Goal: Download file/media

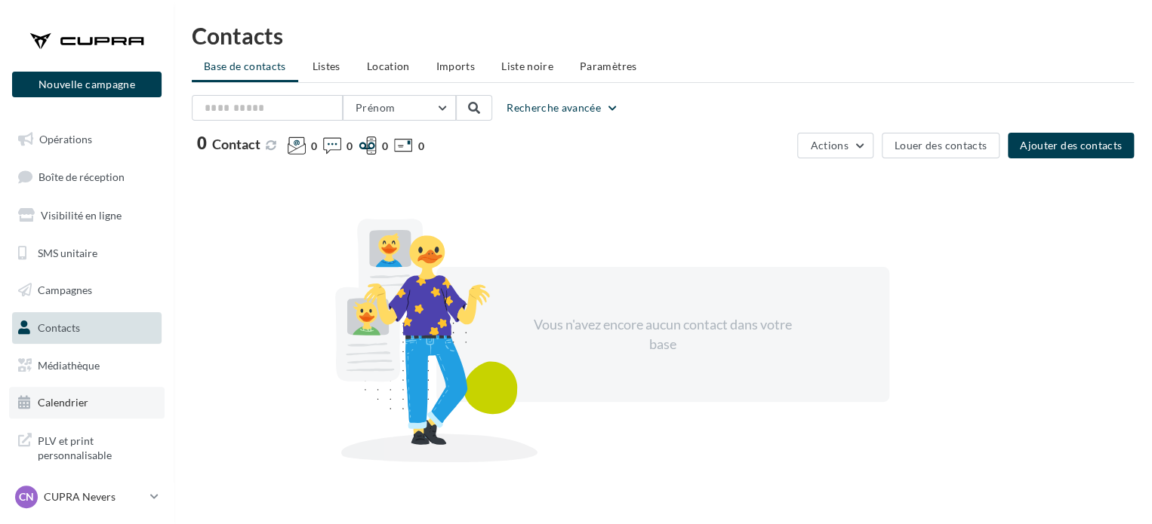
scroll to position [50, 0]
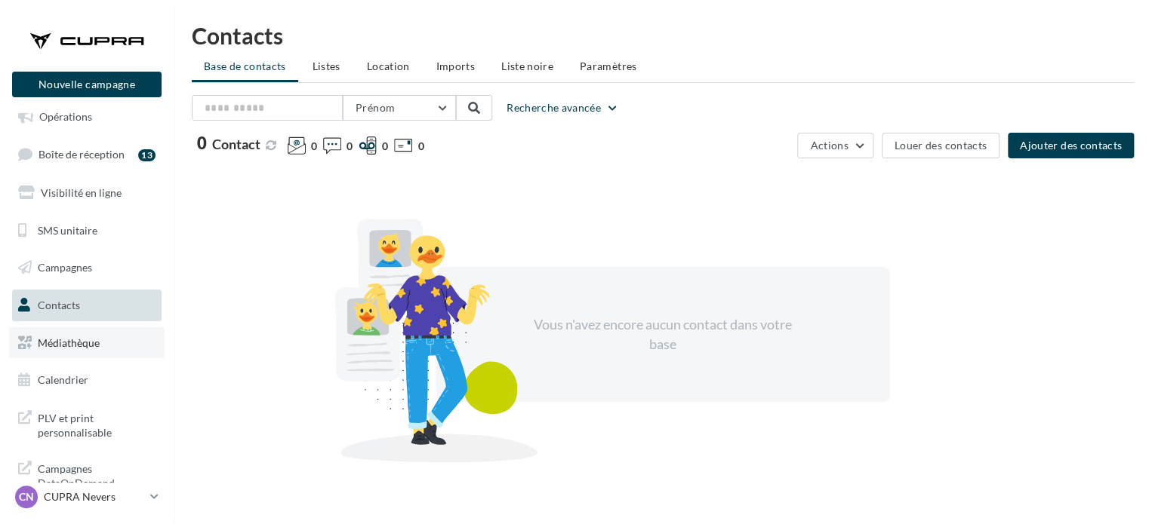
click at [79, 352] on link "Médiathèque" at bounding box center [86, 344] width 155 height 32
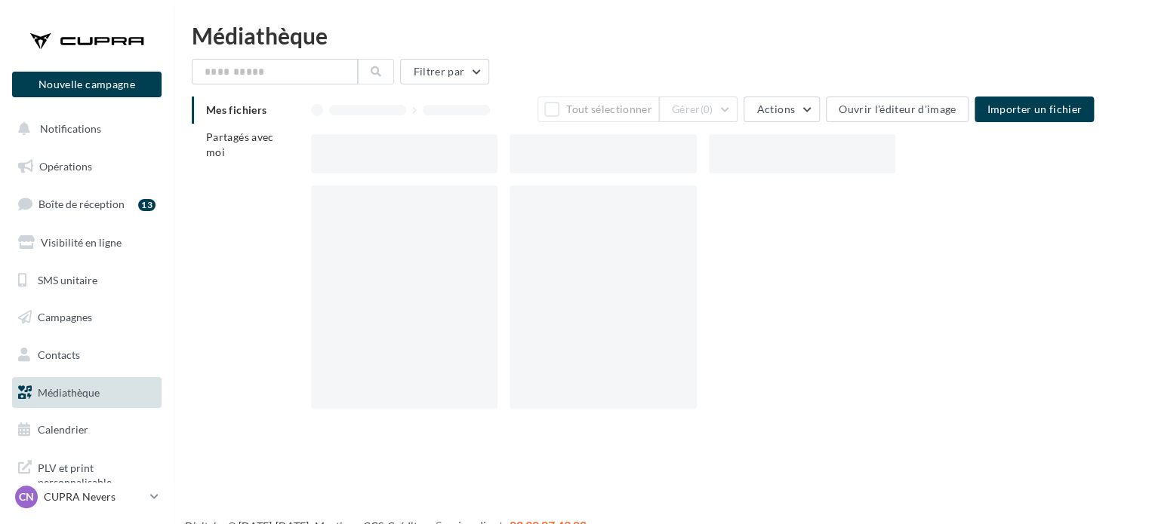
click at [233, 145] on li "Partagés avec moi" at bounding box center [245, 145] width 107 height 42
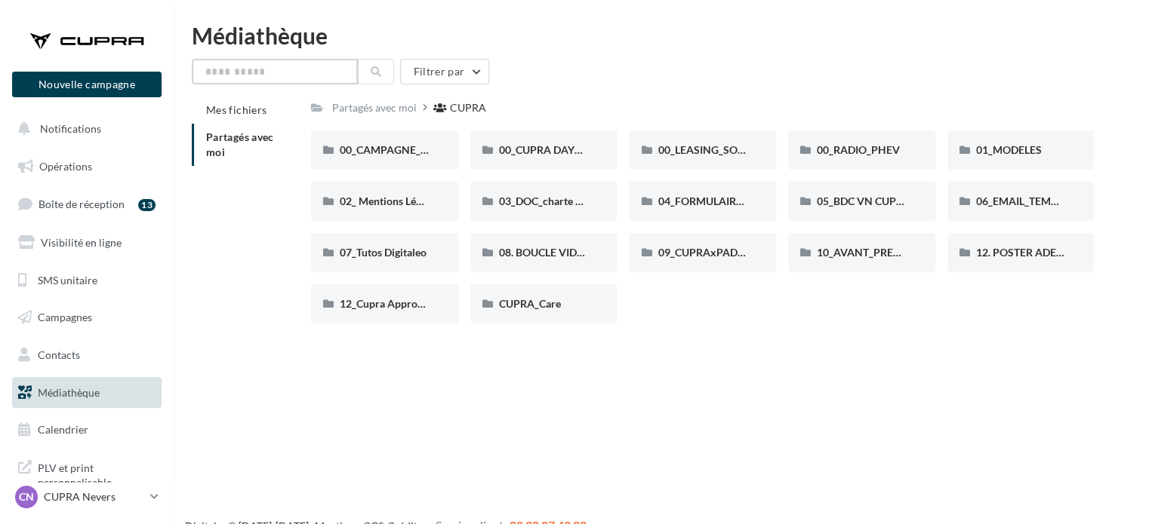
click at [278, 67] on input "text" at bounding box center [275, 72] width 166 height 26
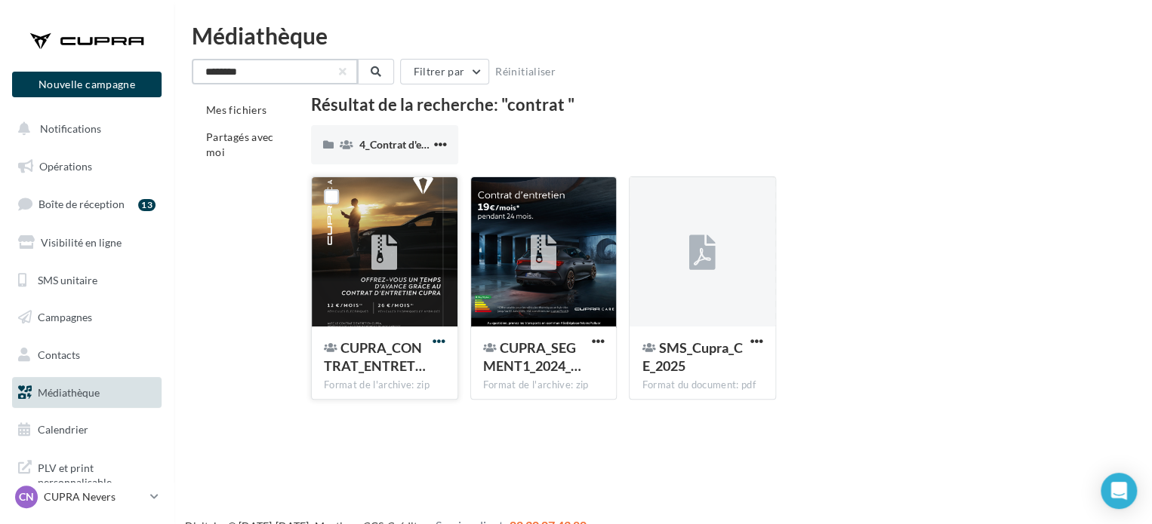
type input "*******"
click at [433, 343] on span "button" at bounding box center [438, 341] width 13 height 13
drag, startPoint x: 368, startPoint y: 368, endPoint x: 355, endPoint y: 371, distance: 13.8
click at [355, 371] on button "Télécharger" at bounding box center [372, 371] width 151 height 39
click at [417, 144] on span "4_Contrat d'entretien" at bounding box center [409, 144] width 100 height 13
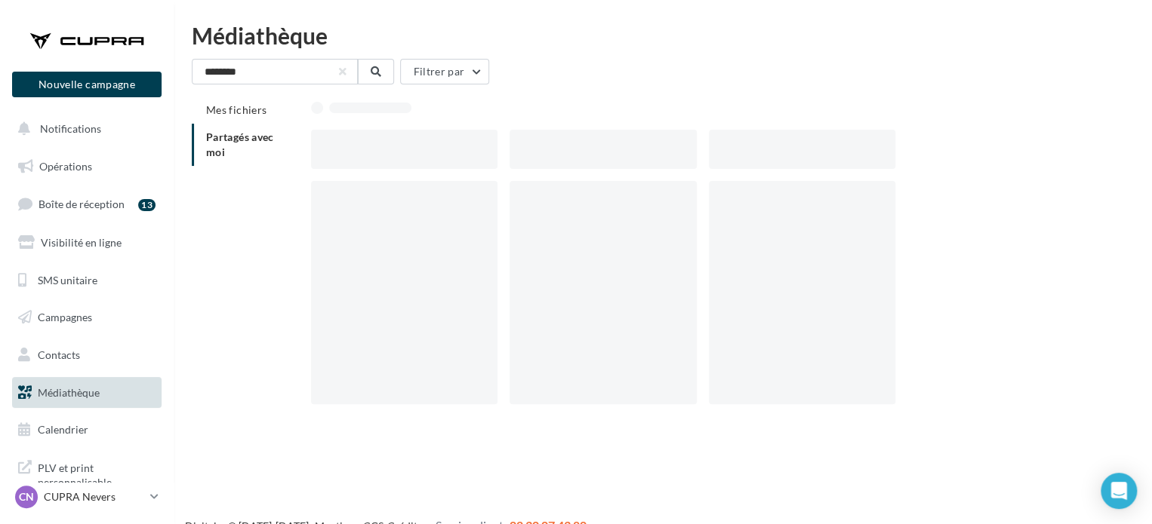
click at [417, 144] on div at bounding box center [404, 149] width 186 height 39
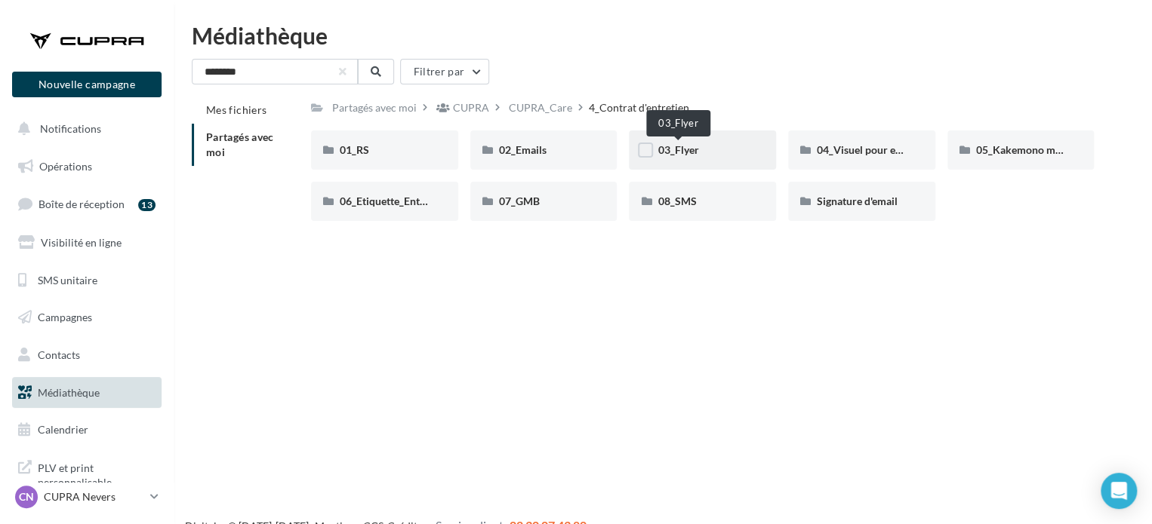
click at [689, 150] on span "03_Flyer" at bounding box center [677, 149] width 41 height 13
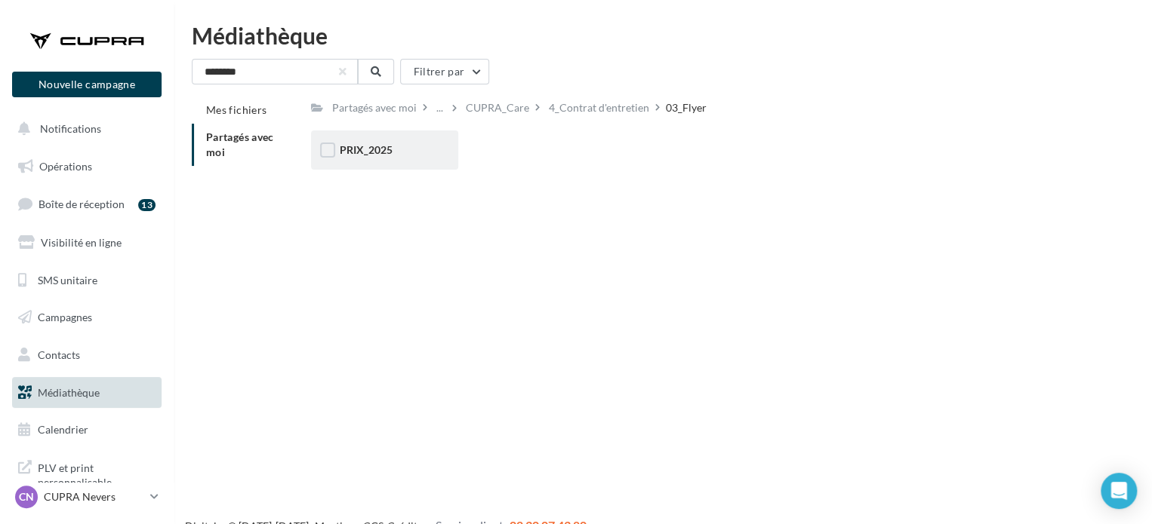
click at [362, 158] on div "PRIX_2025" at bounding box center [384, 150] width 147 height 39
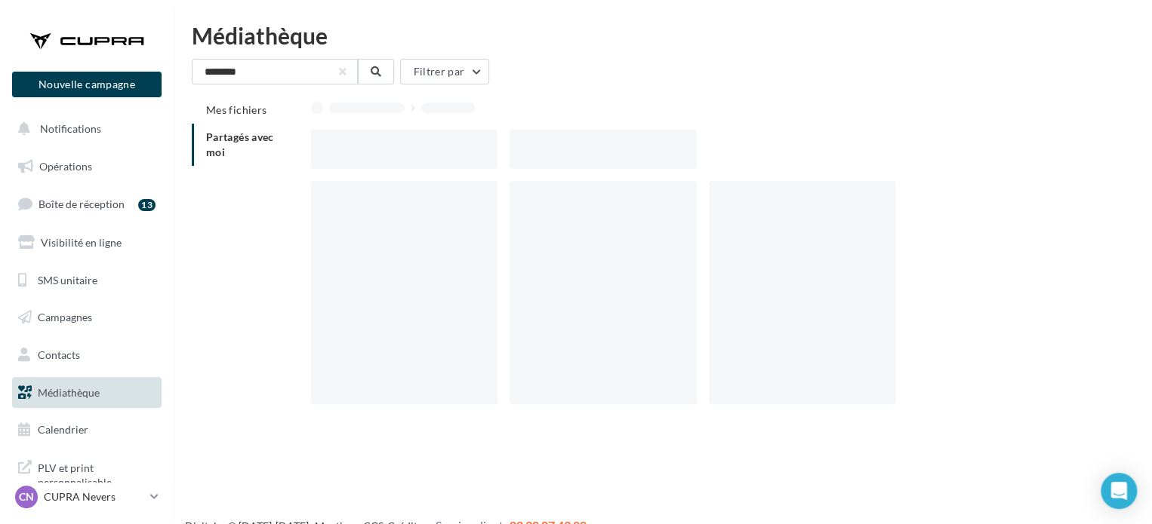
click at [362, 158] on div at bounding box center [404, 149] width 186 height 39
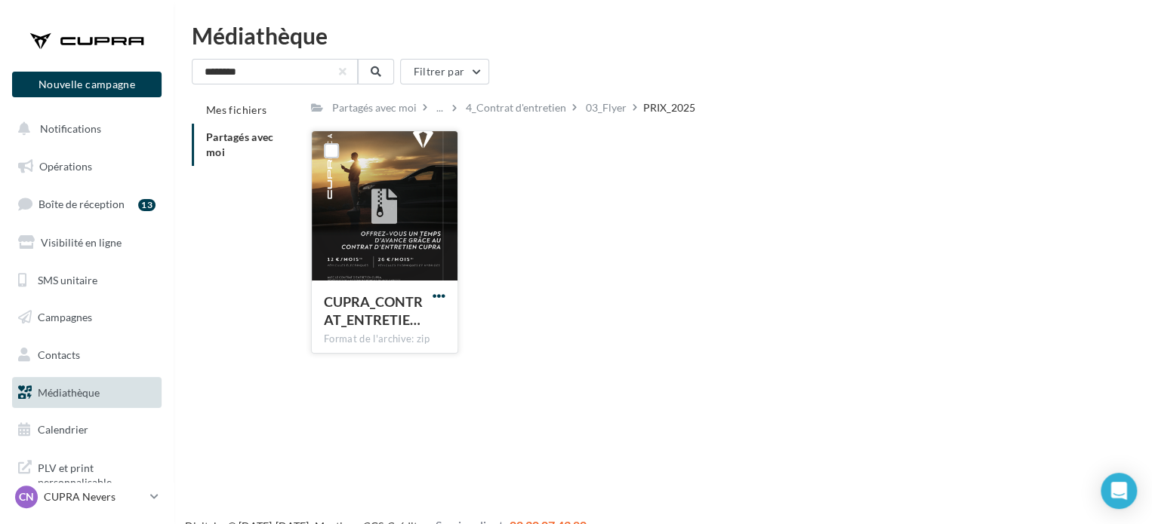
click at [439, 295] on span "button" at bounding box center [438, 296] width 13 height 13
click at [369, 328] on button "Télécharger" at bounding box center [372, 325] width 151 height 39
click at [787, 168] on div "CUPRA_CONTRAT_ENTRETIE… Format de l'archive: zip CUPRA_CONTRAT_ENTRETIEN_FLYER_…" at bounding box center [708, 248] width 795 height 235
click at [746, 207] on div "CUPRA_CONTRAT_ENTRETIE… Format de l'archive: zip CUPRA_CONTRAT_ENTRETIEN_FLYER_…" at bounding box center [708, 248] width 795 height 235
drag, startPoint x: 393, startPoint y: 235, endPoint x: 355, endPoint y: 325, distance: 98.4
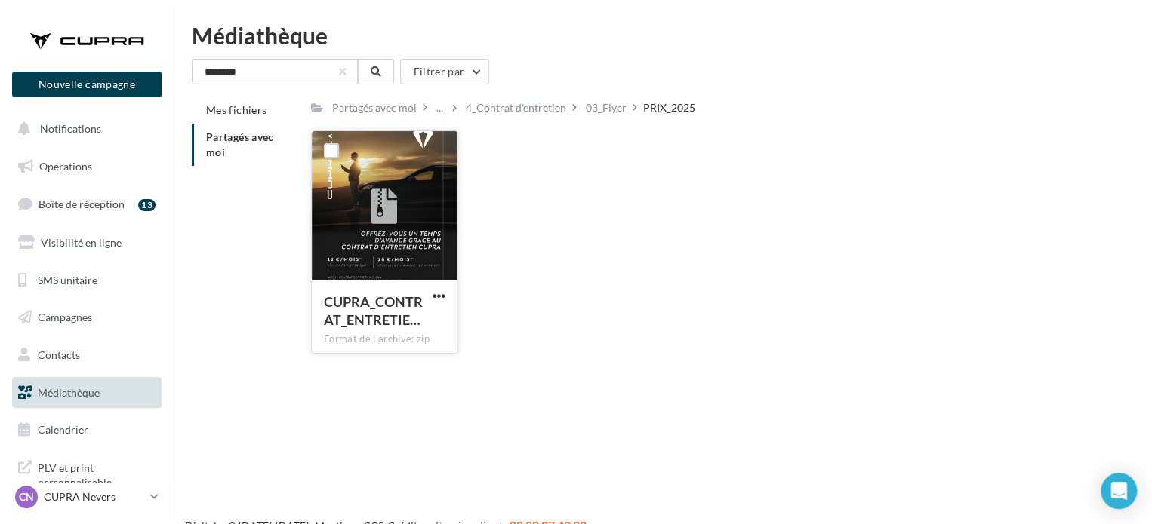
click at [355, 325] on span "CUPRA_CONTRAT_ENTRETIE…" at bounding box center [373, 311] width 99 height 35
click at [441, 295] on span "button" at bounding box center [438, 296] width 13 height 13
click at [570, 339] on div "CUPRA_CONTRAT_ENTRETIE… Format de l'archive: zip Télécharger Copier l'URL CUPRA…" at bounding box center [708, 248] width 795 height 235
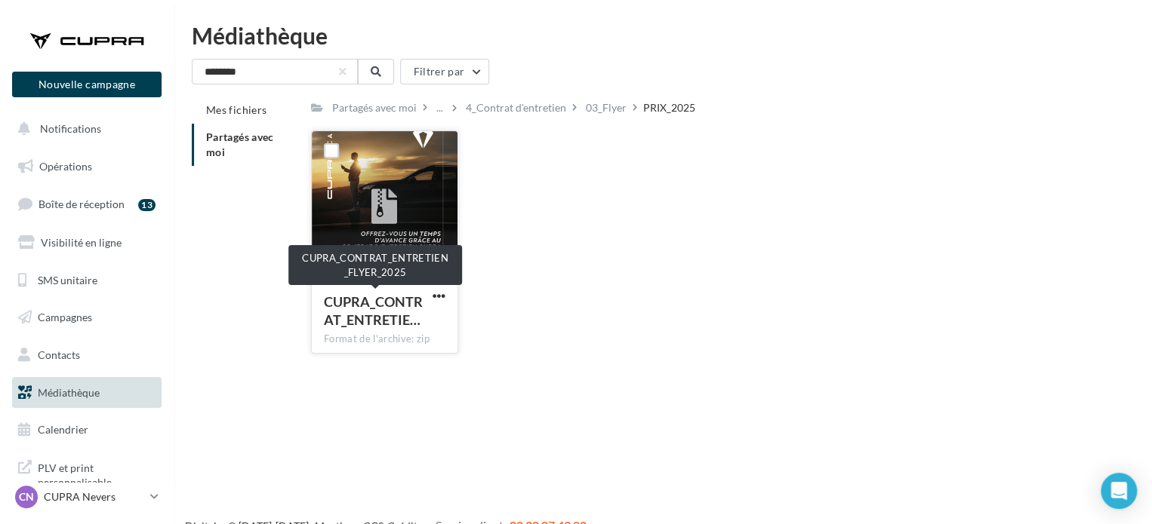
click at [397, 300] on span "CUPRA_CONTRAT_ENTRETIE…" at bounding box center [373, 311] width 99 height 35
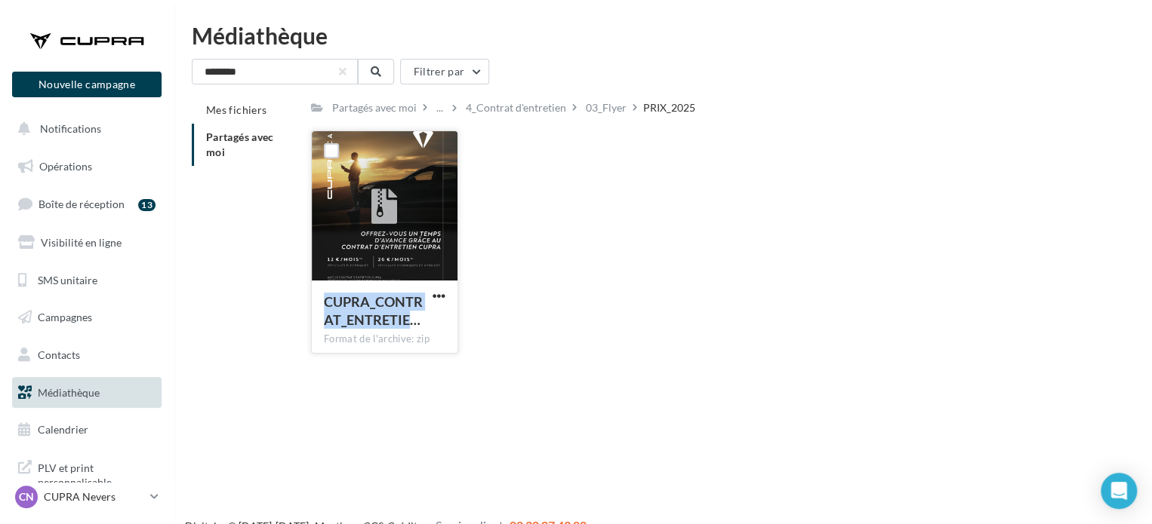
click at [397, 300] on span "CUPRA_CONTRAT_ENTRETIE…" at bounding box center [373, 311] width 99 height 35
click at [329, 136] on div at bounding box center [331, 150] width 39 height 39
click at [330, 147] on label at bounding box center [331, 150] width 15 height 15
drag, startPoint x: 417, startPoint y: 220, endPoint x: 754, endPoint y: 270, distance: 341.1
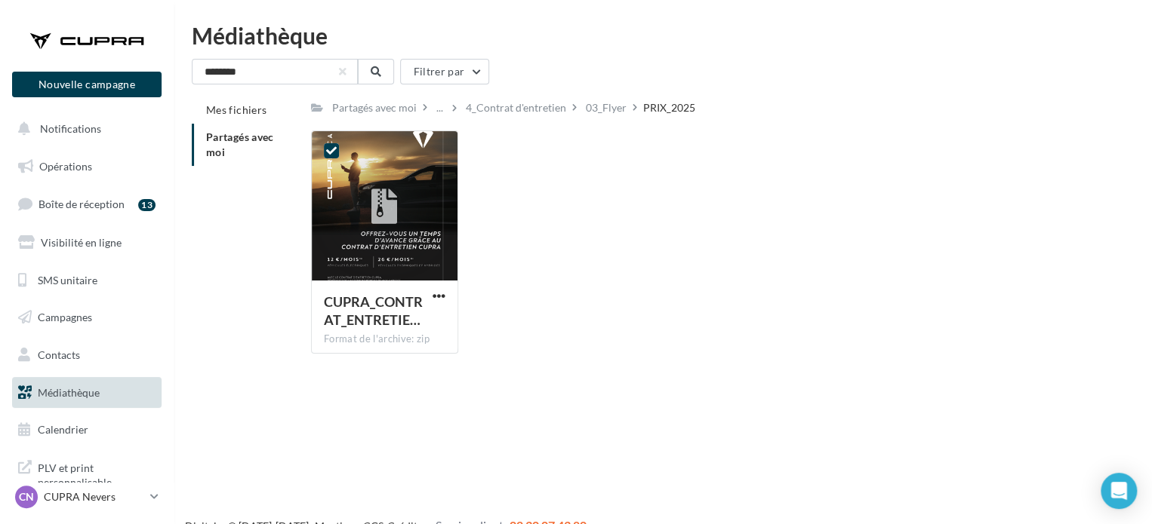
click at [754, 270] on div "CUPRA_CONTRAT_ENTRETIE… Format de l'archive: zip CUPRA_CONTRAT_ENTRETIEN_FLYER_…" at bounding box center [708, 248] width 795 height 235
click at [814, 173] on div "CUPRA_CONTRAT_ENTRETIE… Format de l'archive: zip CUPRA_CONTRAT_ENTRETIEN_FLYER_…" at bounding box center [708, 248] width 795 height 235
click at [438, 298] on span "button" at bounding box center [438, 296] width 13 height 13
click at [362, 326] on button "Télécharger" at bounding box center [372, 325] width 151 height 39
click at [444, 300] on span "button" at bounding box center [438, 296] width 13 height 13
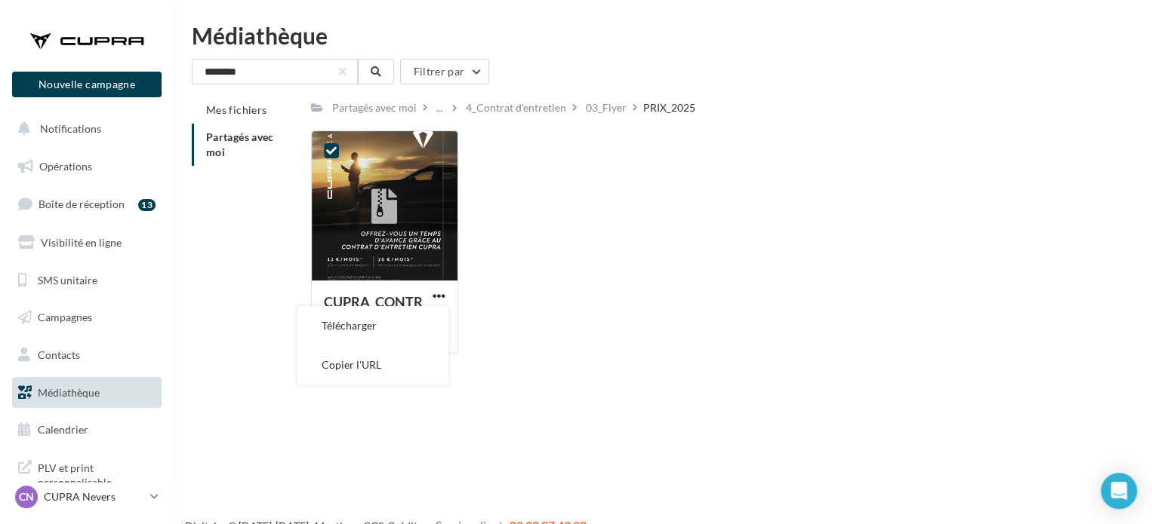
click at [386, 358] on button "Copier l'URL" at bounding box center [372, 365] width 151 height 39
click at [71, 506] on div "CN CUPRA Nevers cupra_nevers" at bounding box center [79, 497] width 129 height 23
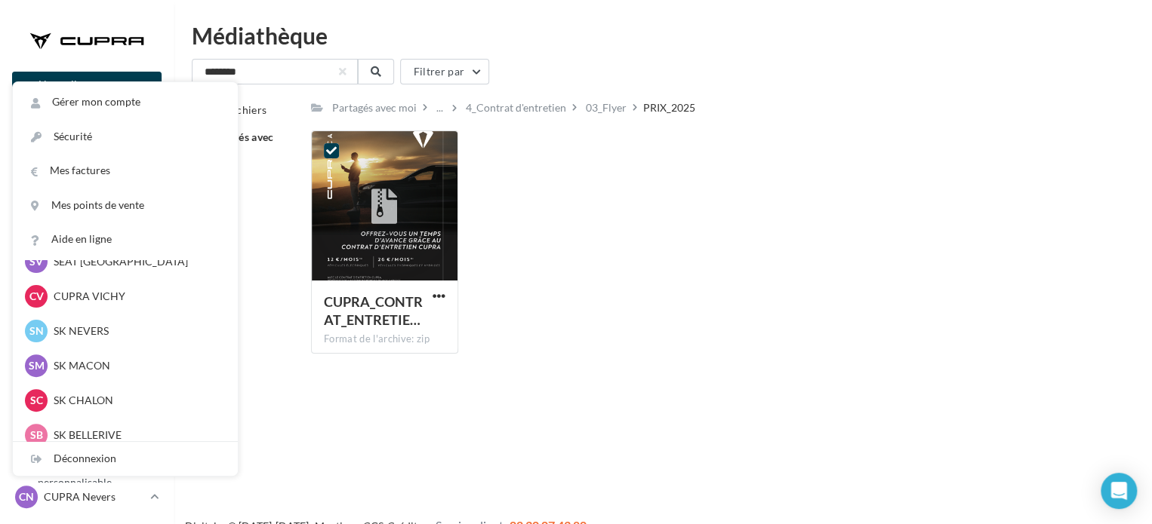
scroll to position [302, 0]
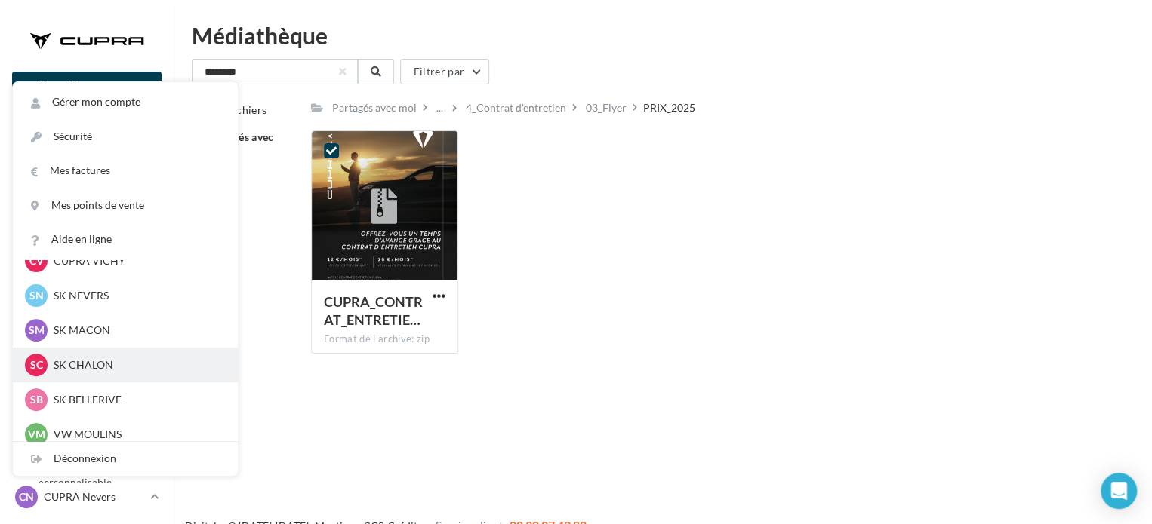
click at [74, 379] on div "SC SK CHALON sk-stma-dup" at bounding box center [125, 365] width 225 height 35
click at [97, 364] on p "SK CHALON" at bounding box center [137, 365] width 166 height 15
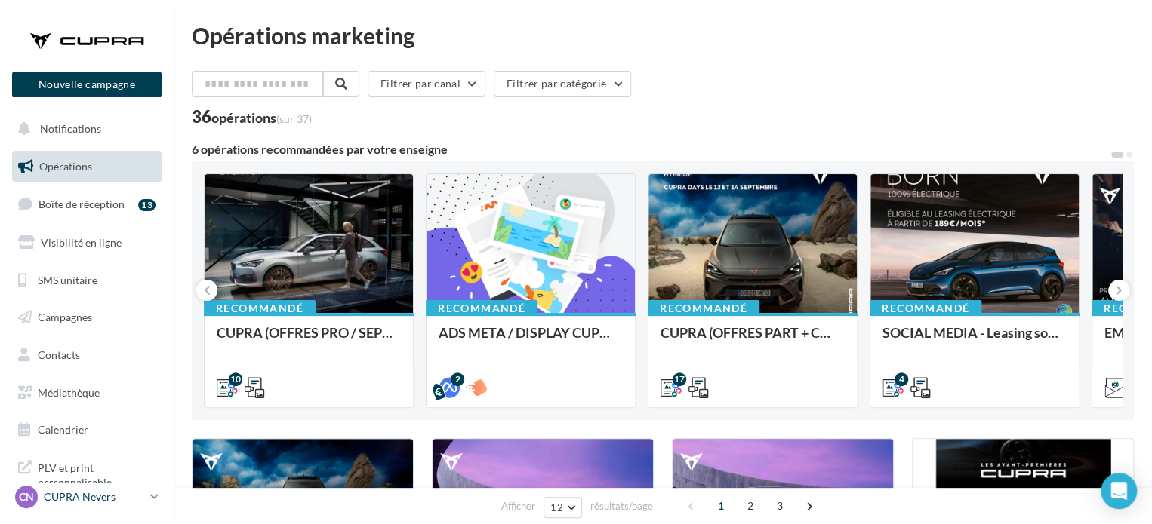
click at [66, 500] on p "CUPRA Nevers" at bounding box center [94, 497] width 100 height 15
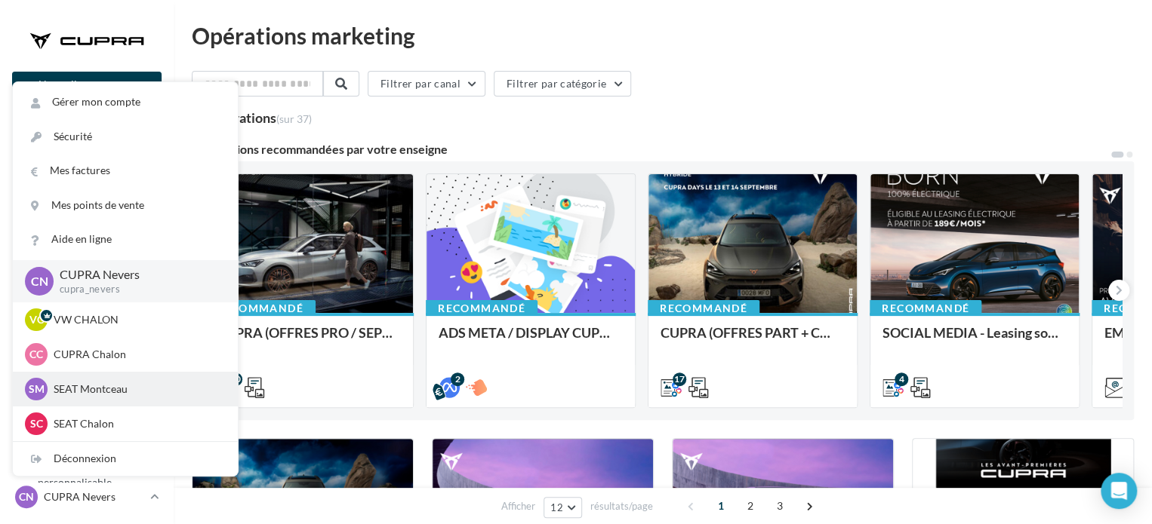
scroll to position [302, 0]
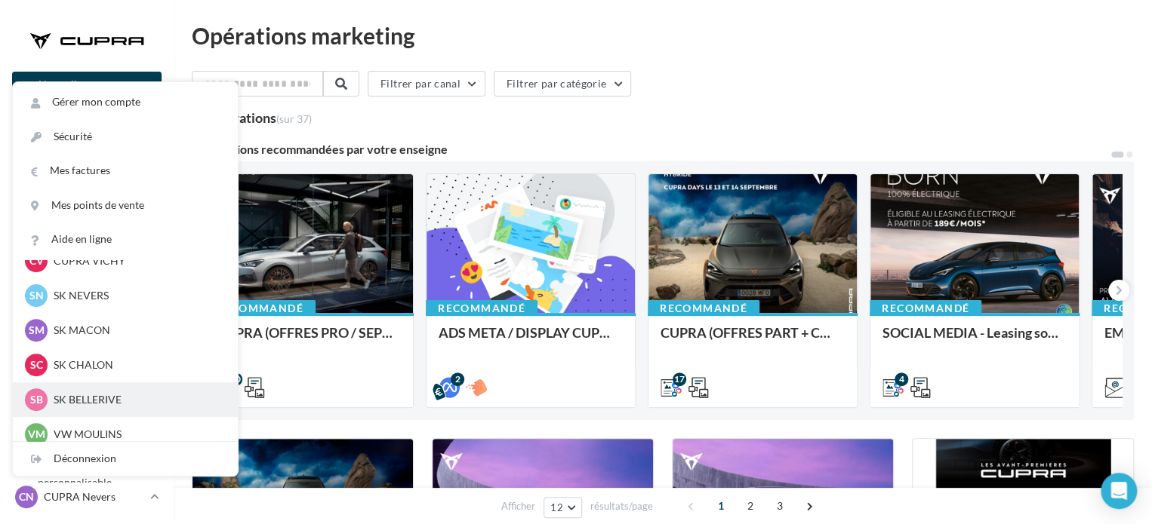
click at [72, 391] on div "SB SK BELLERIVE sk-bell-her" at bounding box center [125, 400] width 201 height 23
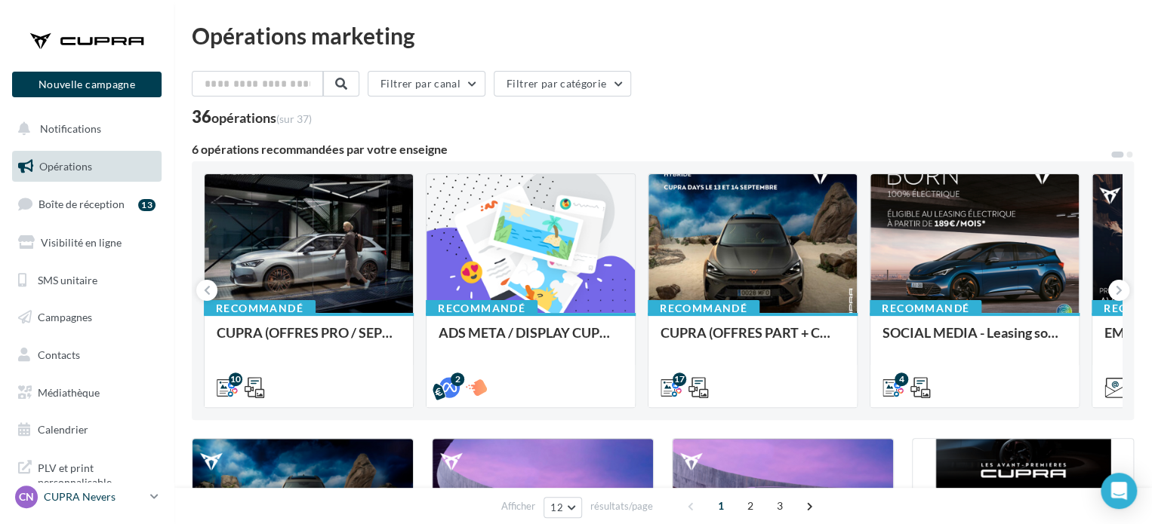
click at [76, 493] on p "CUPRA Nevers" at bounding box center [94, 497] width 100 height 15
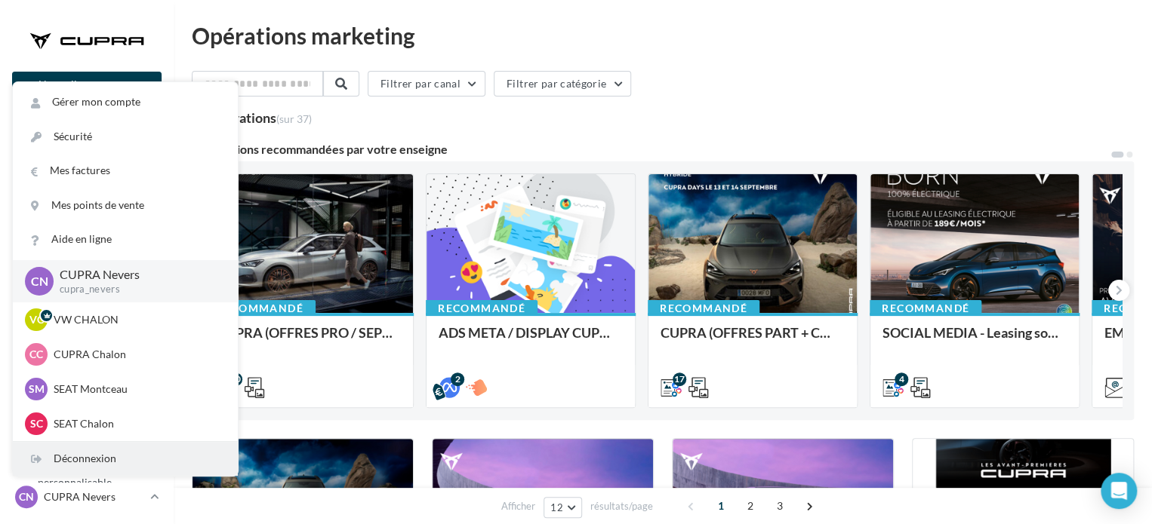
click at [88, 460] on div "Déconnexion" at bounding box center [125, 459] width 225 height 34
